Goal: Transaction & Acquisition: Purchase product/service

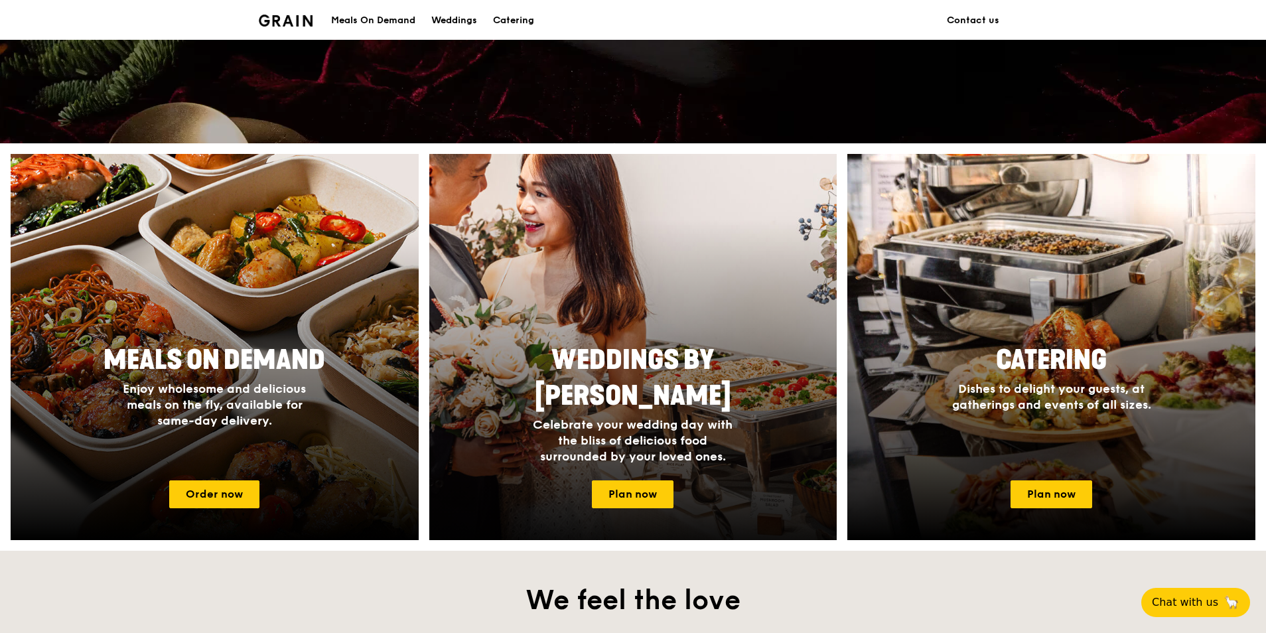
scroll to position [398, 0]
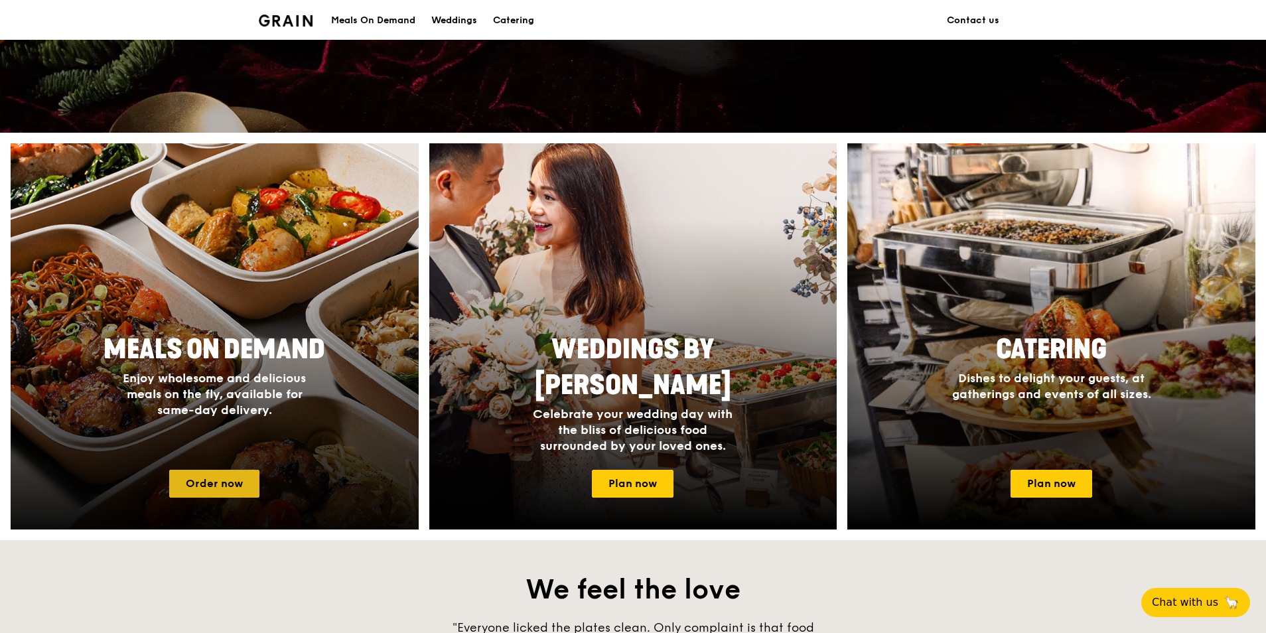
click at [242, 478] on link "Order now" at bounding box center [214, 484] width 90 height 28
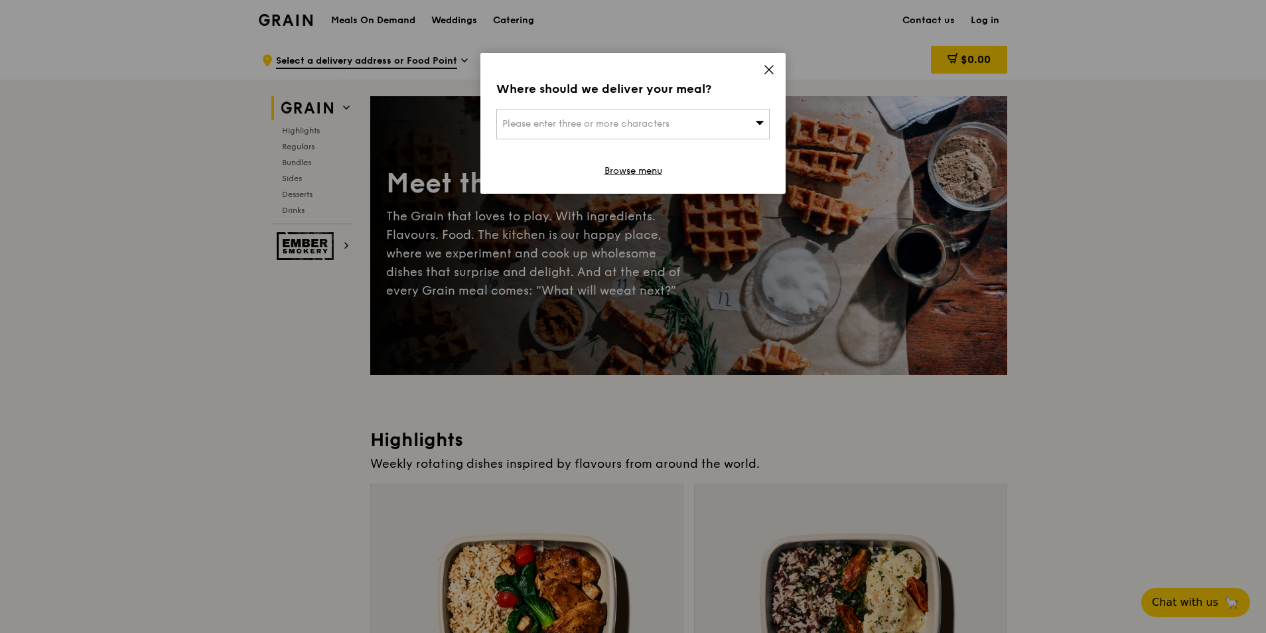
click at [756, 129] on span at bounding box center [759, 123] width 9 height 13
paste input "609128"
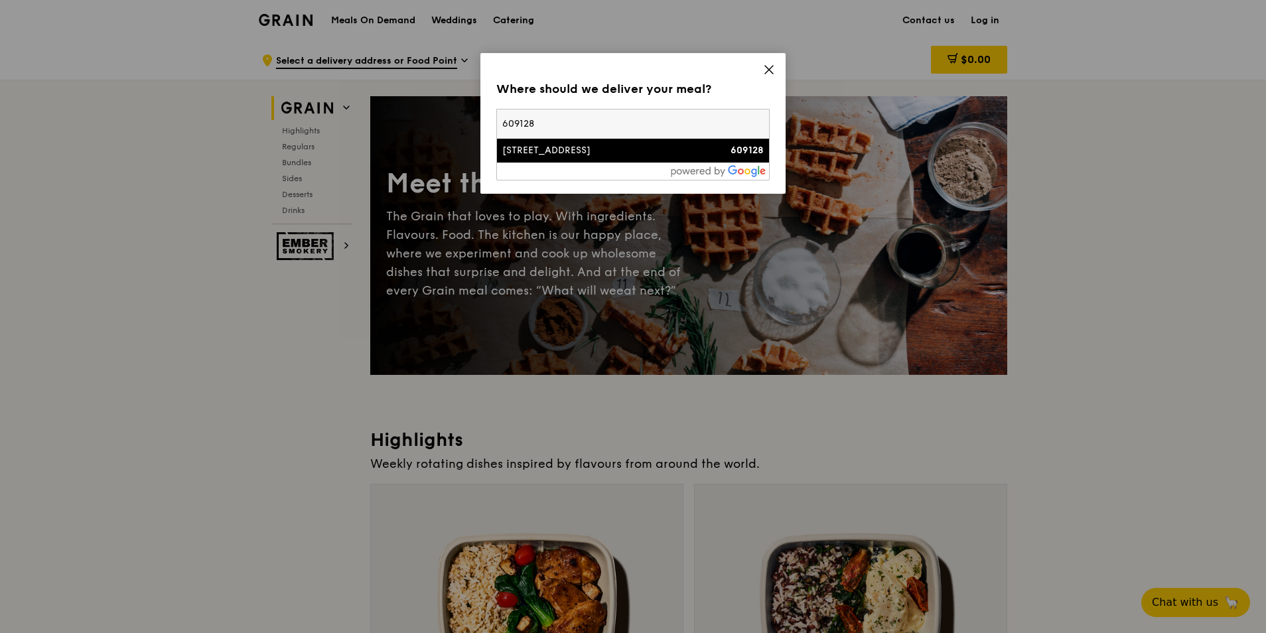
type input "609128"
click at [563, 153] on div "[STREET_ADDRESS]" at bounding box center [600, 150] width 196 height 13
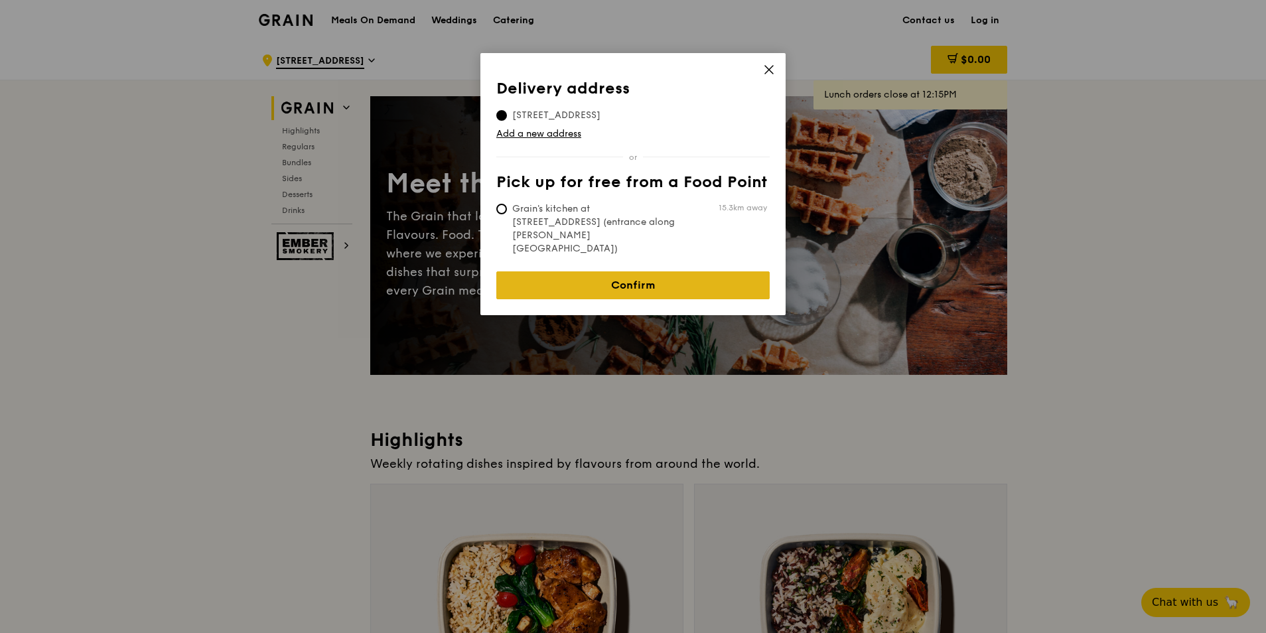
click at [620, 271] on link "Confirm" at bounding box center [632, 285] width 273 height 28
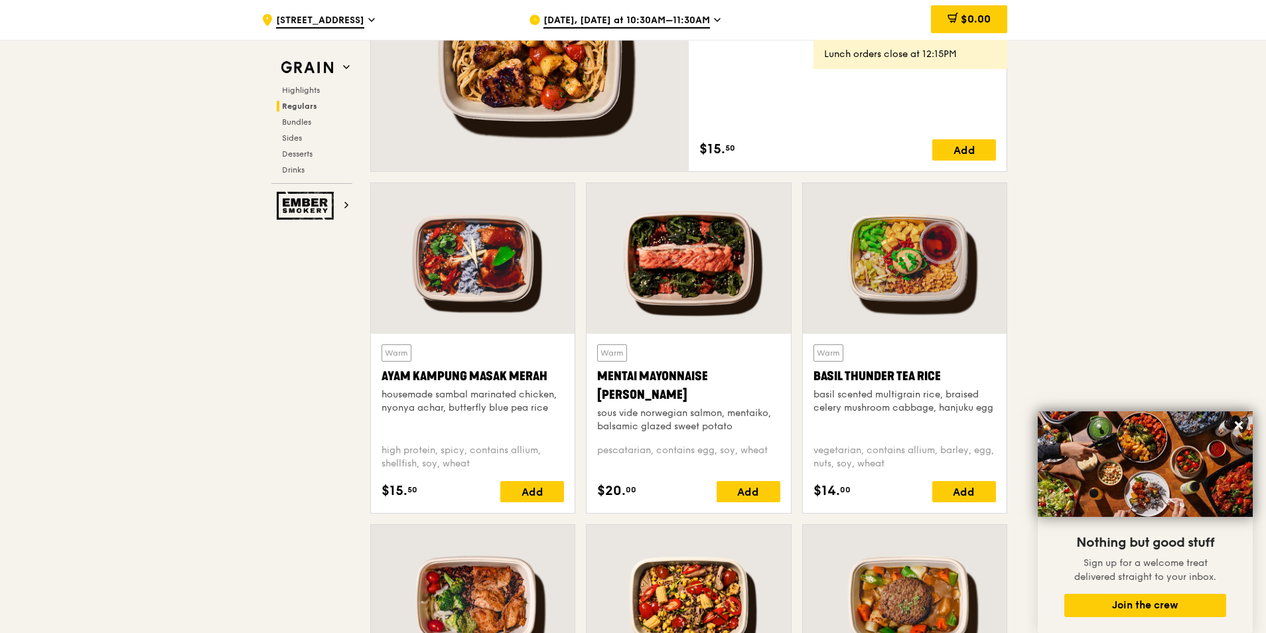
scroll to position [1128, 0]
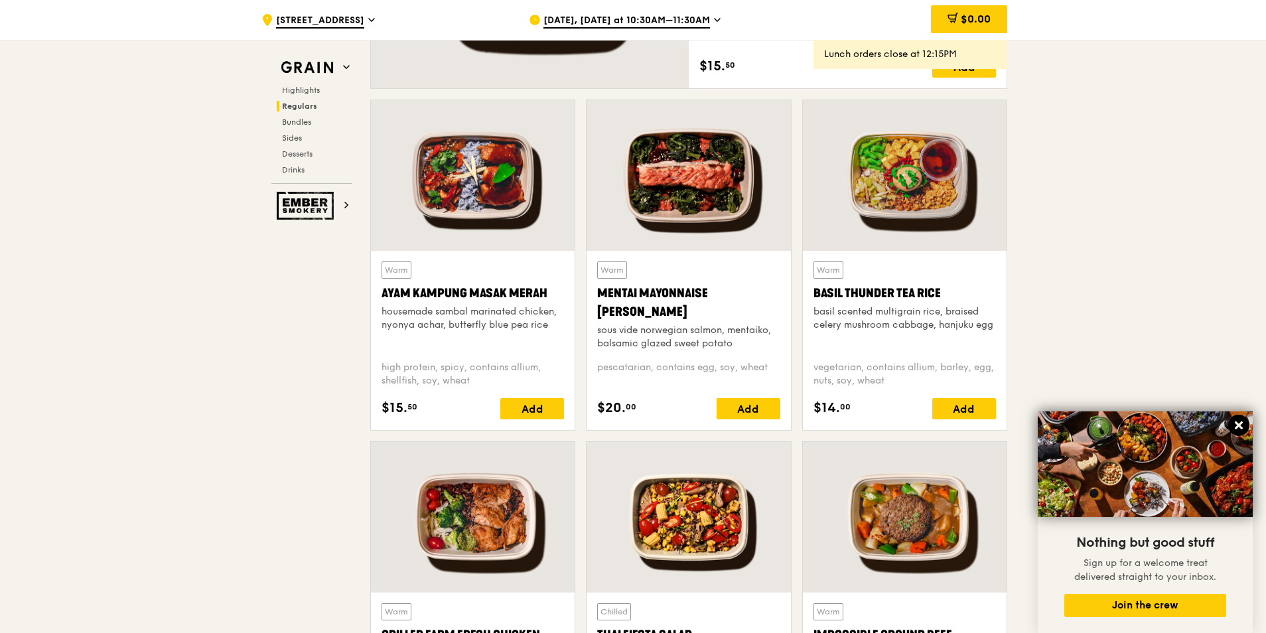
click at [1236, 420] on icon at bounding box center [1239, 425] width 12 height 12
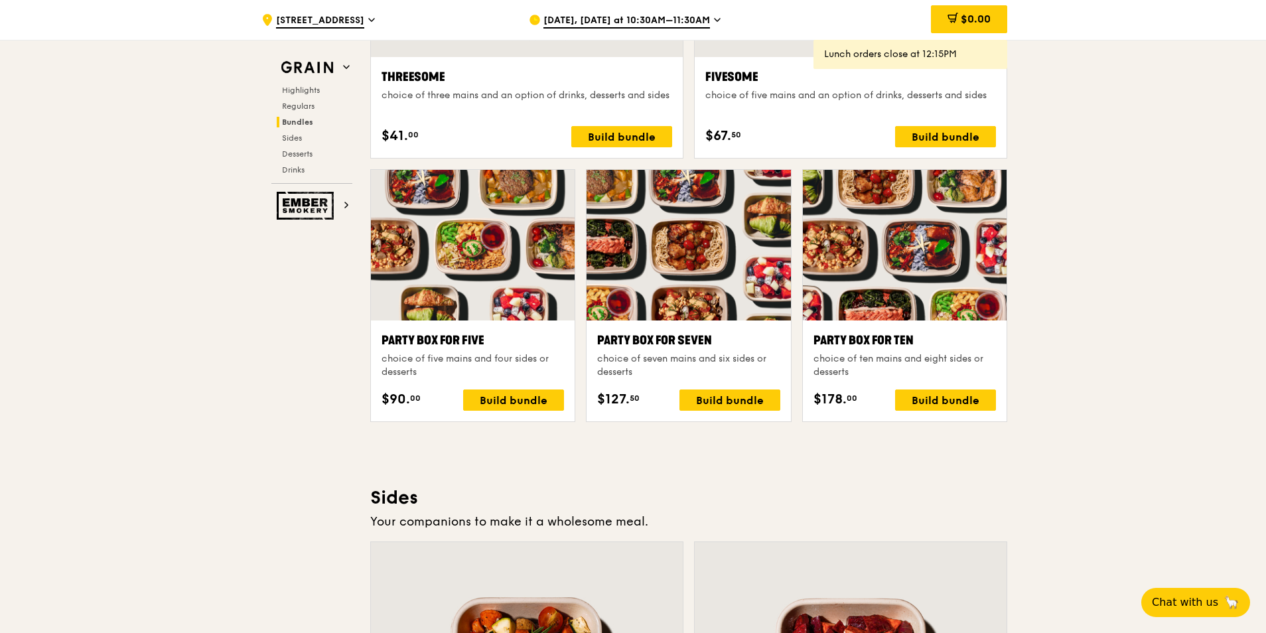
scroll to position [2322, 0]
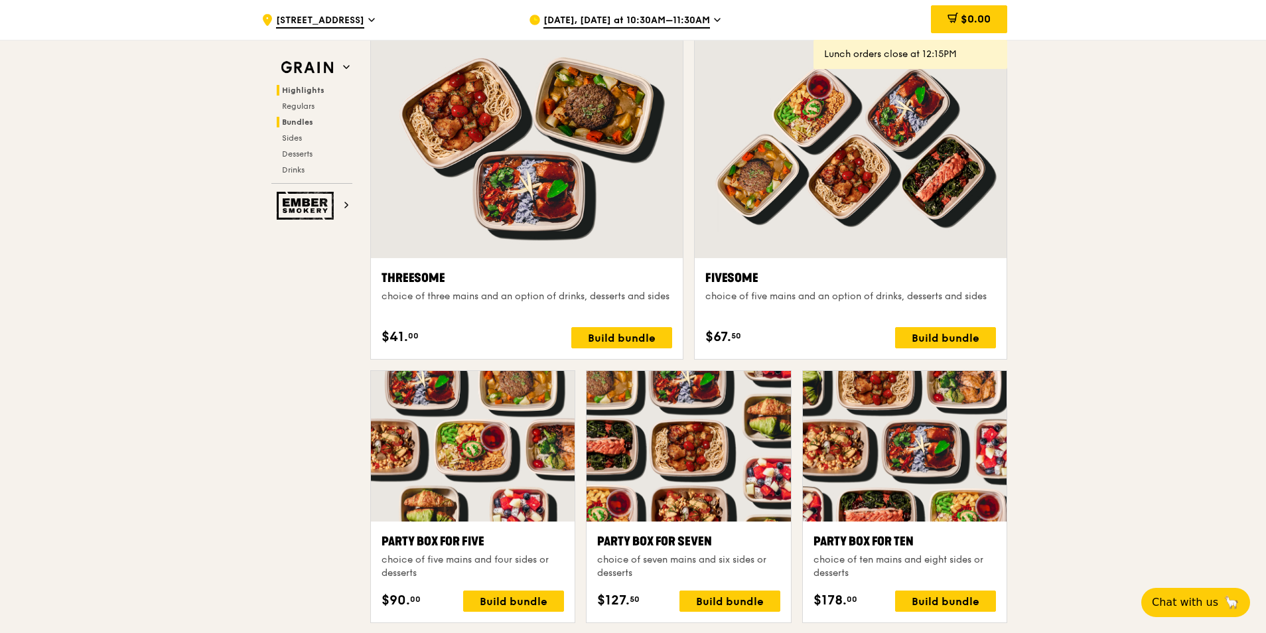
click at [309, 90] on span "Highlights" at bounding box center [303, 90] width 42 height 9
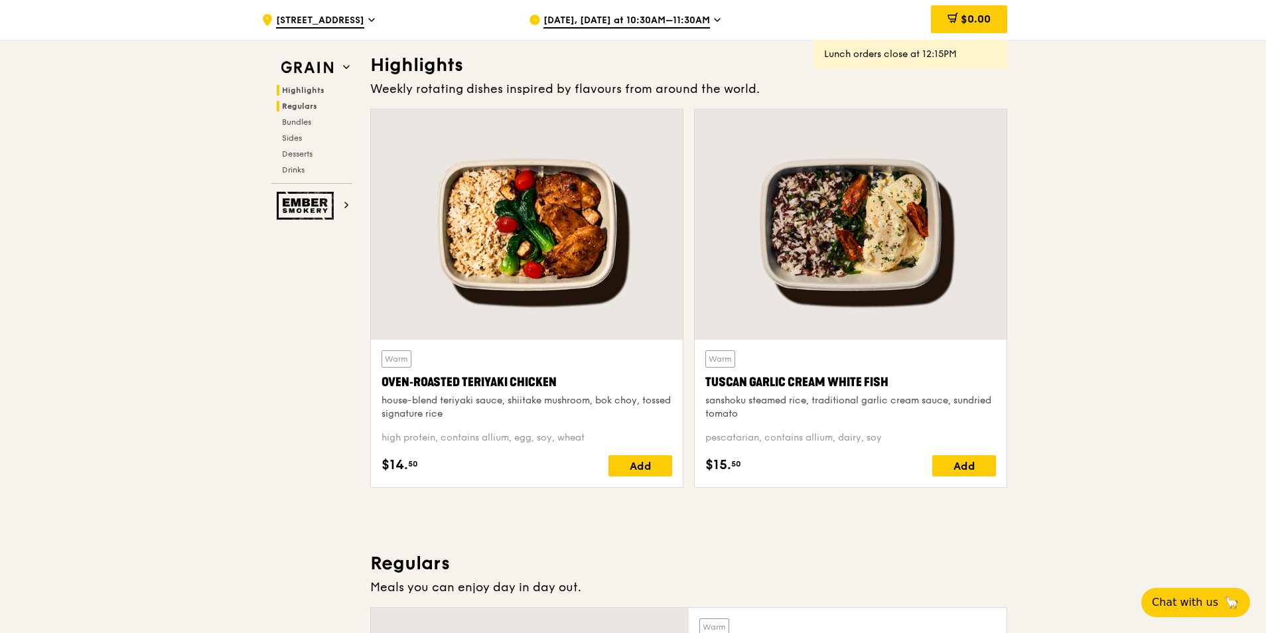
click at [299, 102] on span "Regulars" at bounding box center [299, 106] width 35 height 9
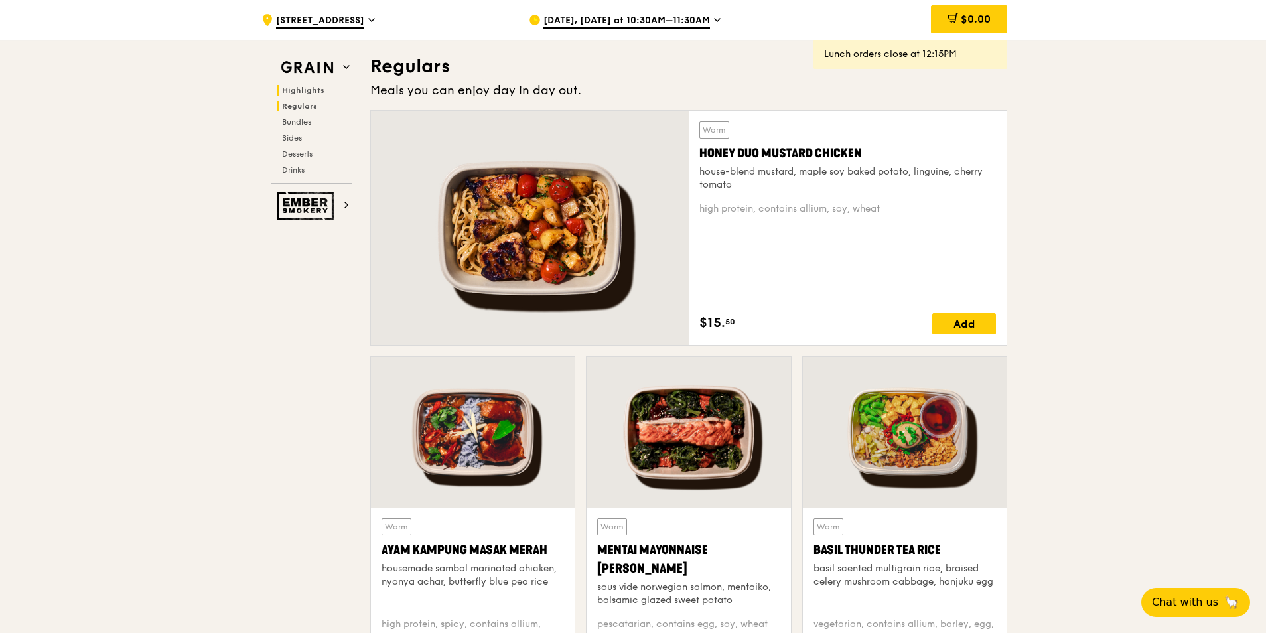
scroll to position [873, 0]
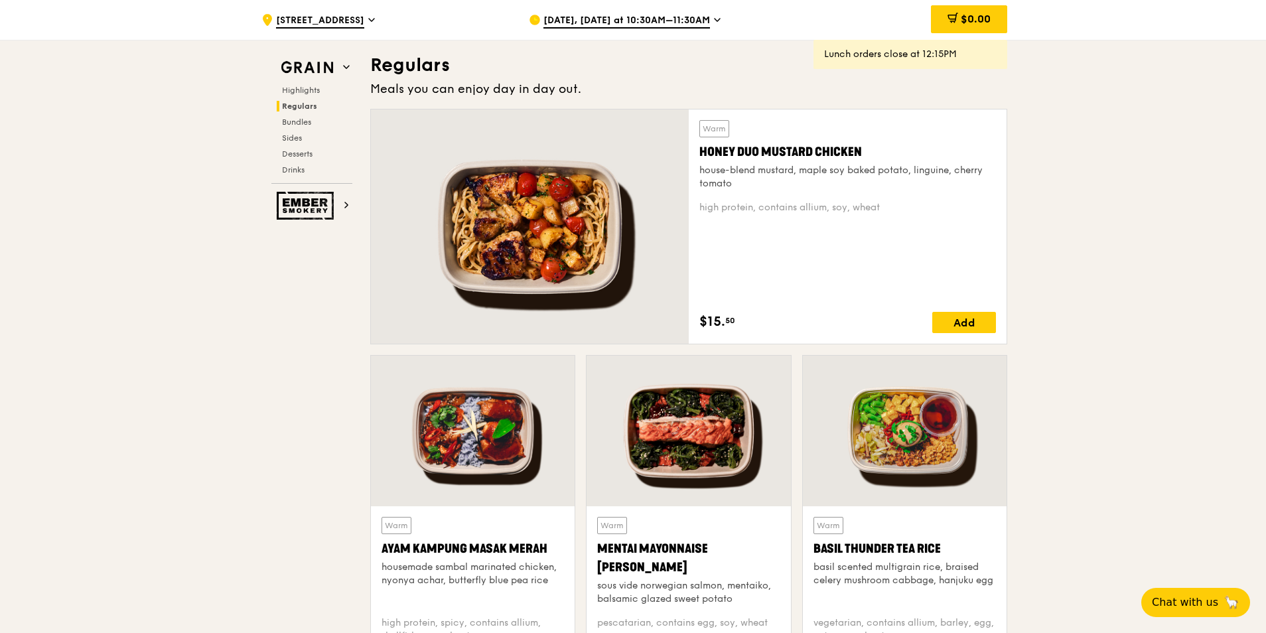
click at [695, 25] on span "[DATE], [DATE] at 10:30AM–11:30AM" at bounding box center [626, 21] width 167 height 15
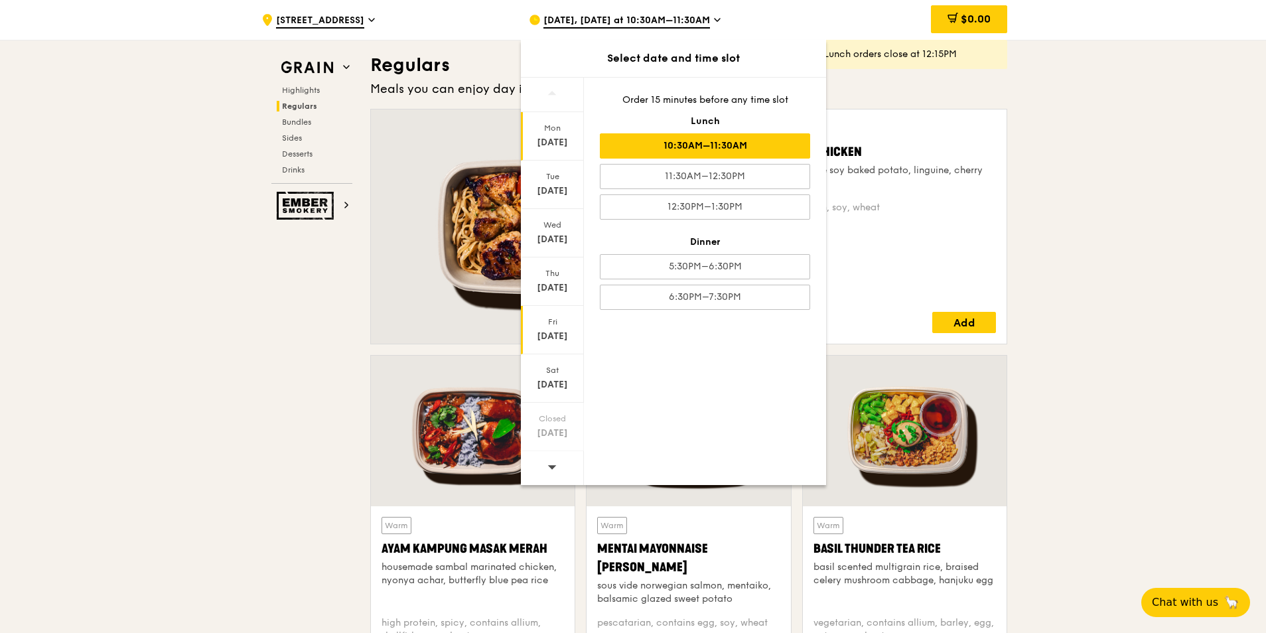
click at [549, 323] on div "Fri" at bounding box center [552, 322] width 59 height 11
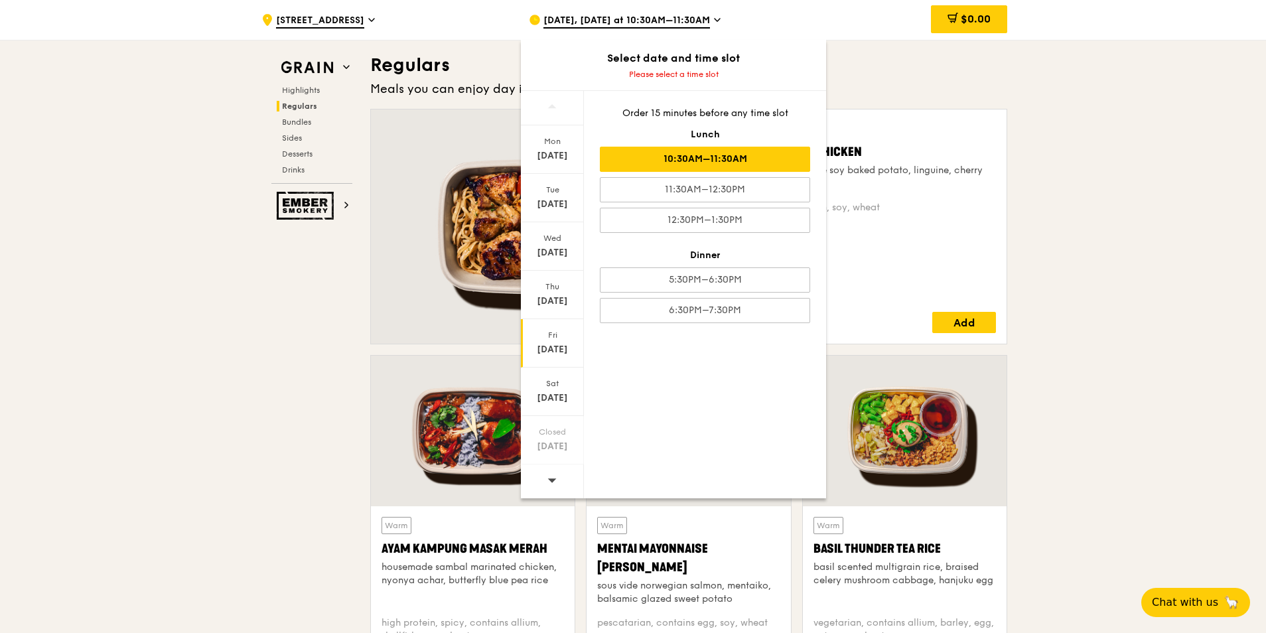
click at [673, 154] on div "10:30AM–11:30AM" at bounding box center [705, 159] width 210 height 25
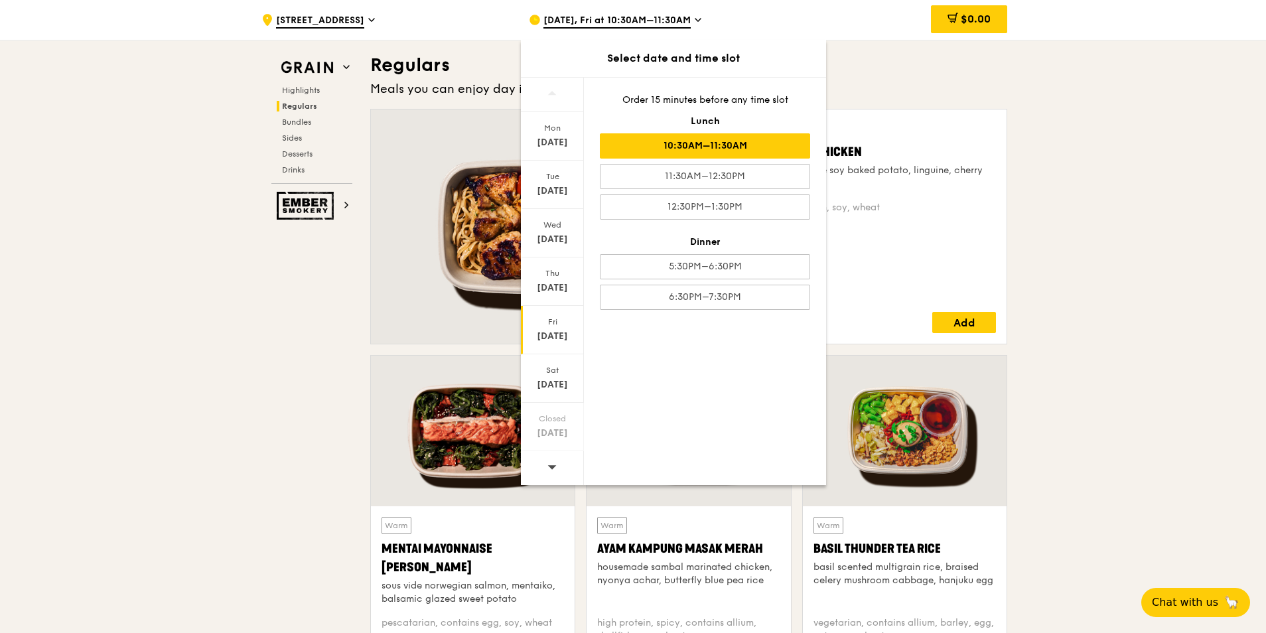
click at [664, 145] on div "10:30AM–11:30AM" at bounding box center [705, 145] width 210 height 25
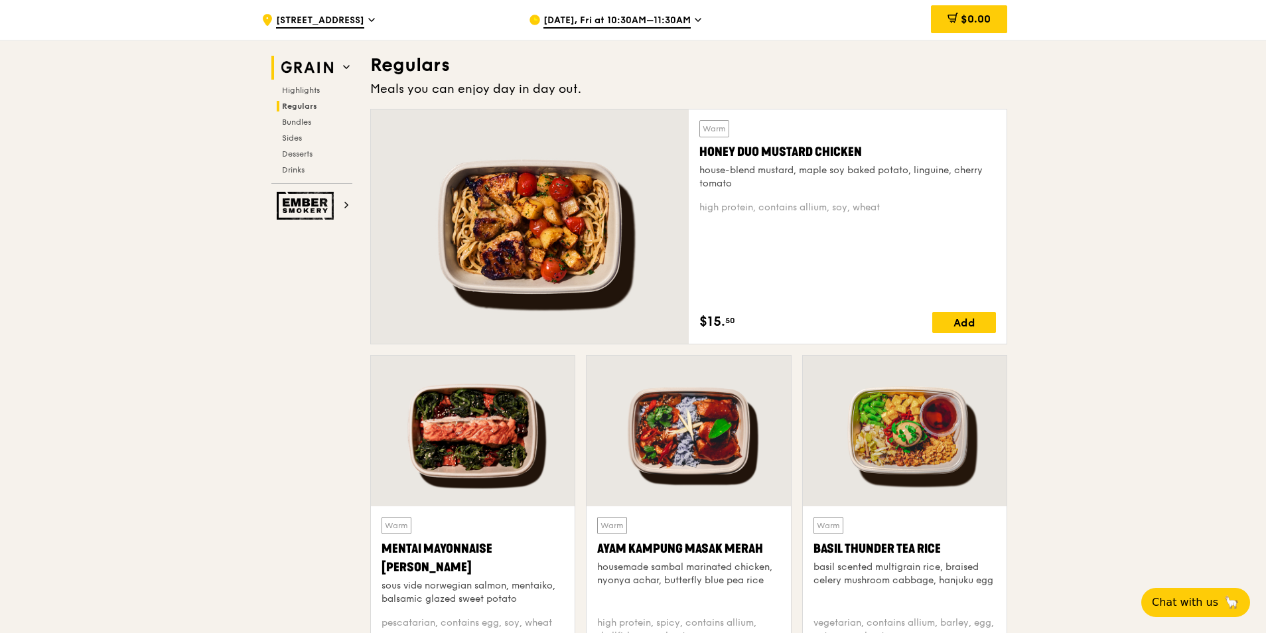
click at [344, 64] on icon at bounding box center [346, 67] width 7 height 7
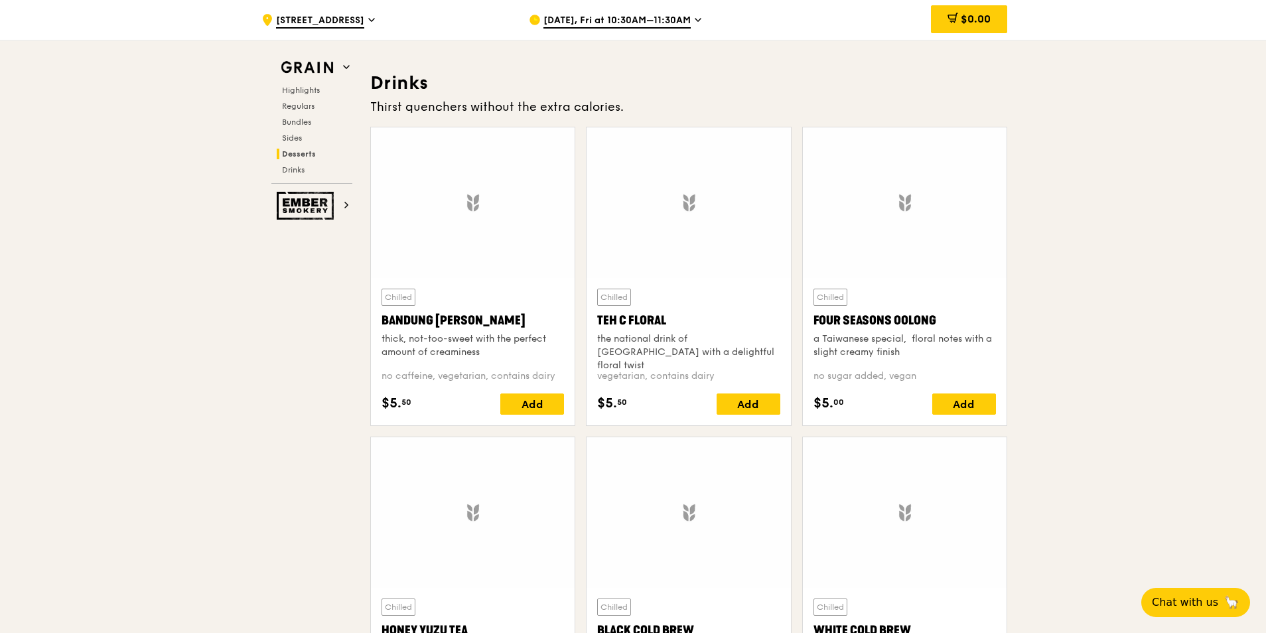
scroll to position [4569, 0]
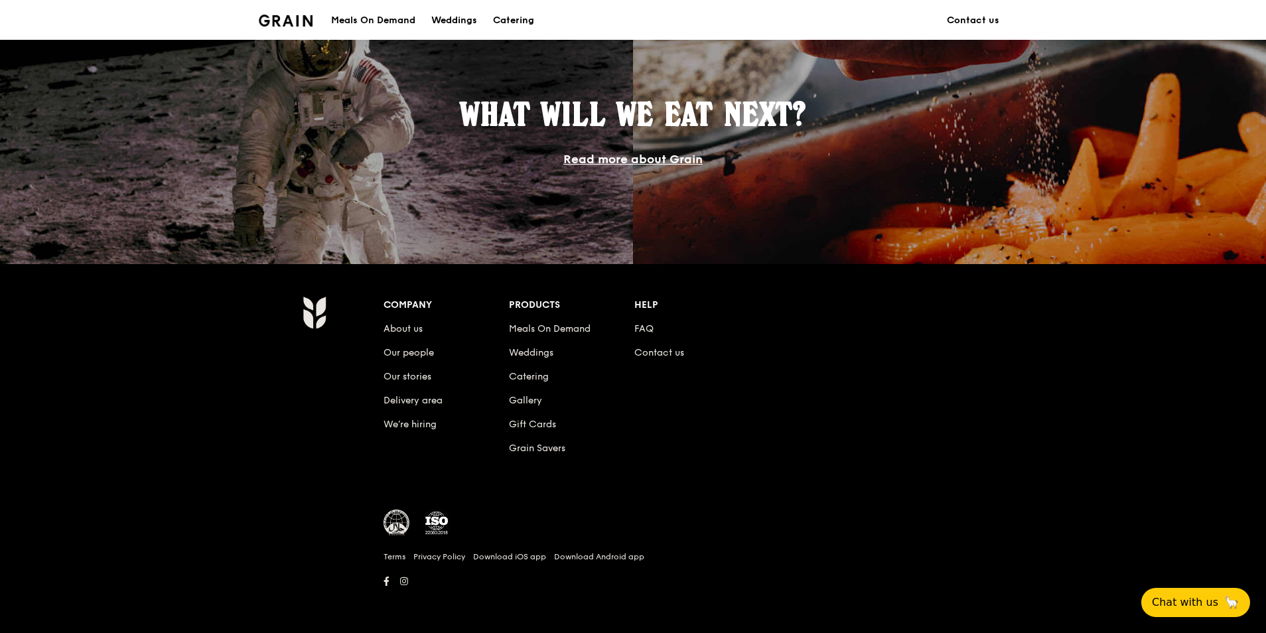
scroll to position [398, 0]
